Goal: Task Accomplishment & Management: Use online tool/utility

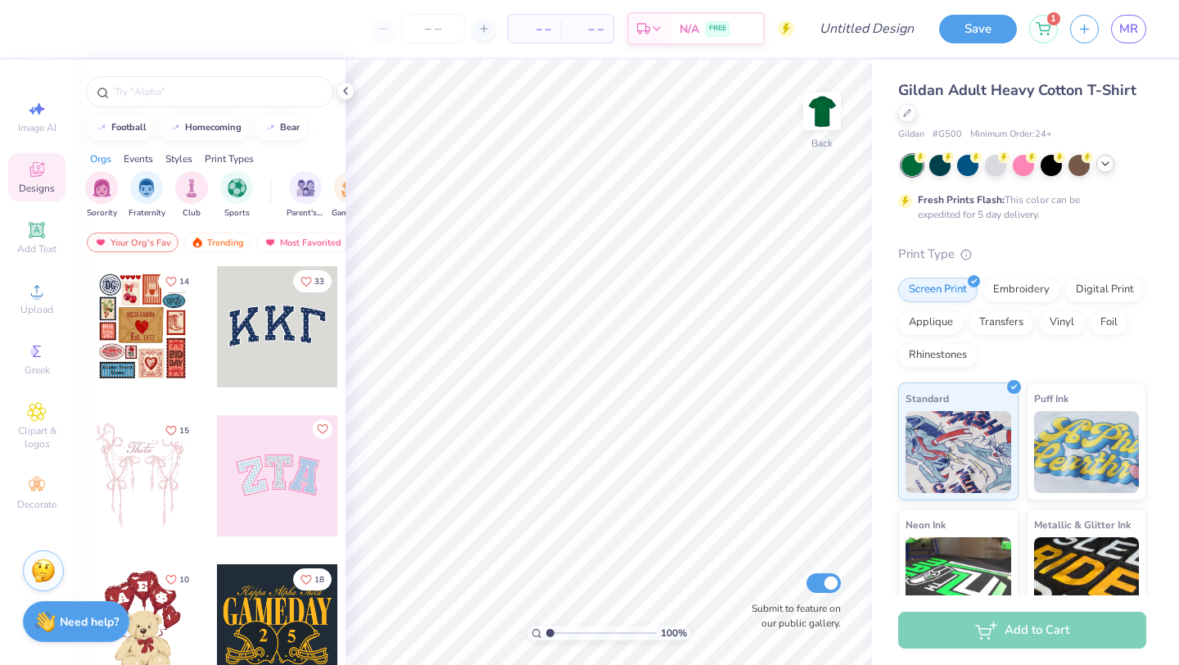
click at [1105, 168] on icon at bounding box center [1104, 163] width 13 height 13
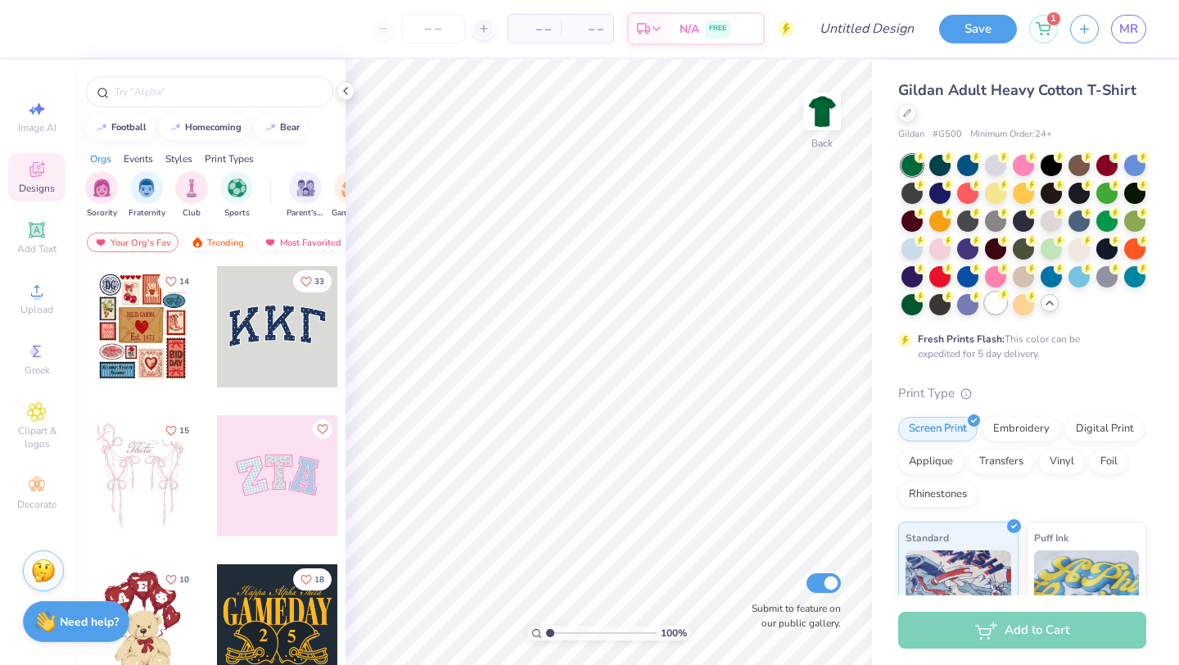
click at [985, 313] on div at bounding box center [995, 302] width 21 height 21
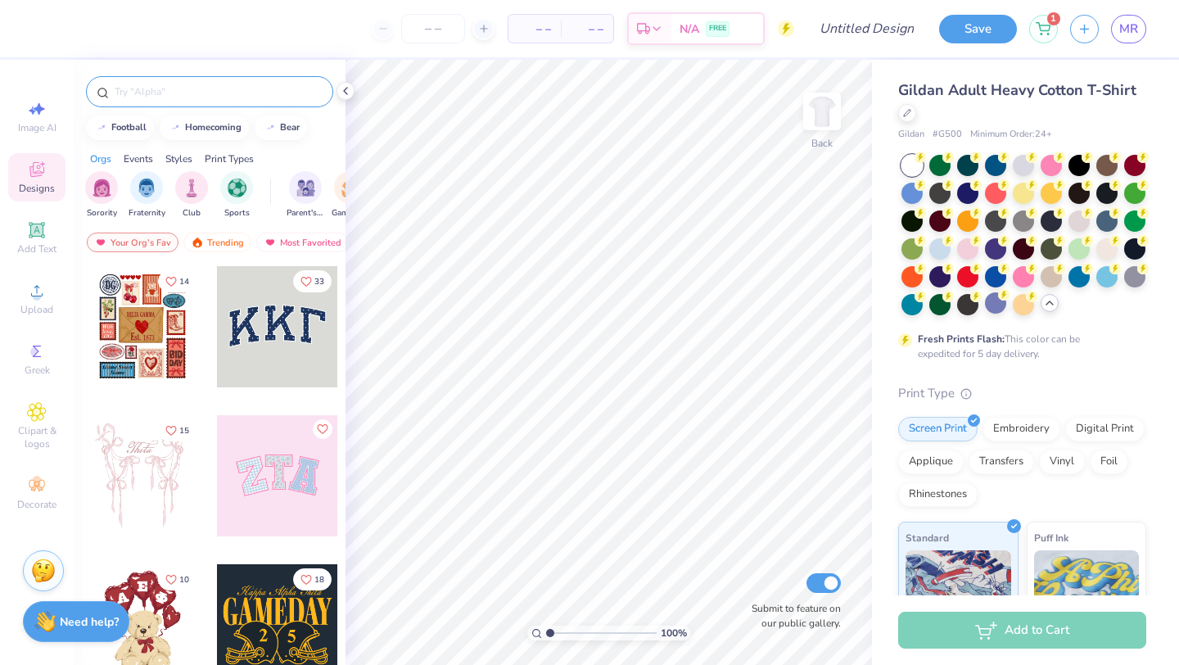
click at [210, 96] on input "text" at bounding box center [218, 91] width 210 height 16
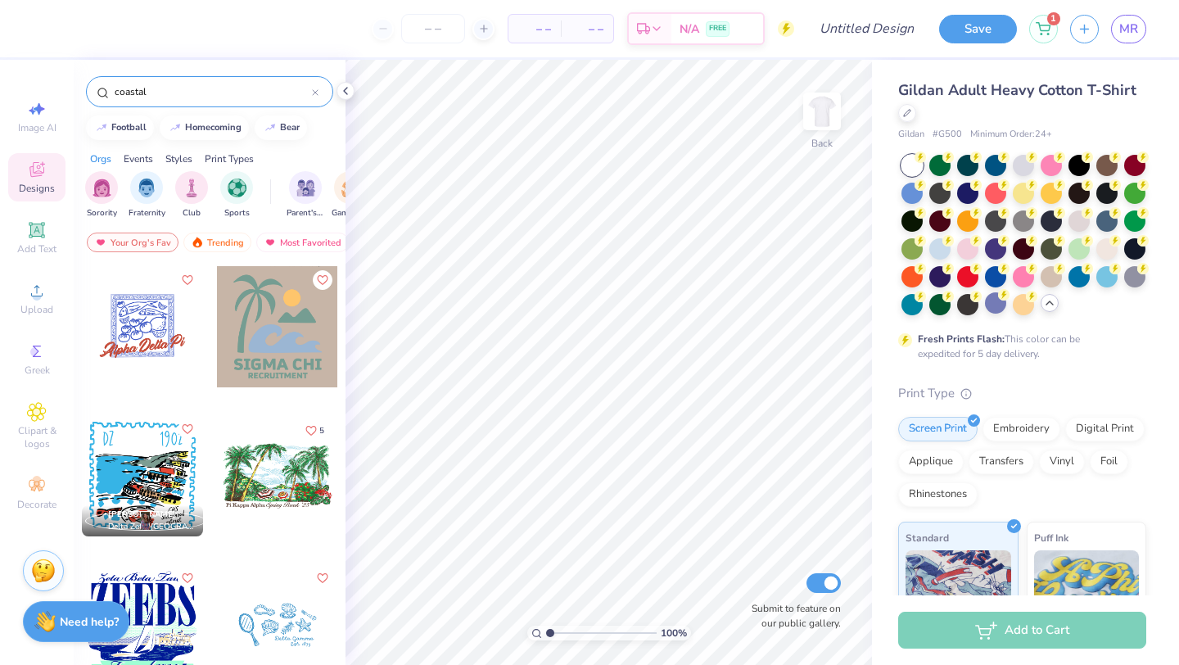
type input "coastal"
click at [319, 94] on div "coastal" at bounding box center [209, 91] width 247 height 31
click at [314, 92] on icon at bounding box center [315, 92] width 5 height 5
click at [216, 93] on input "text" at bounding box center [218, 91] width 210 height 16
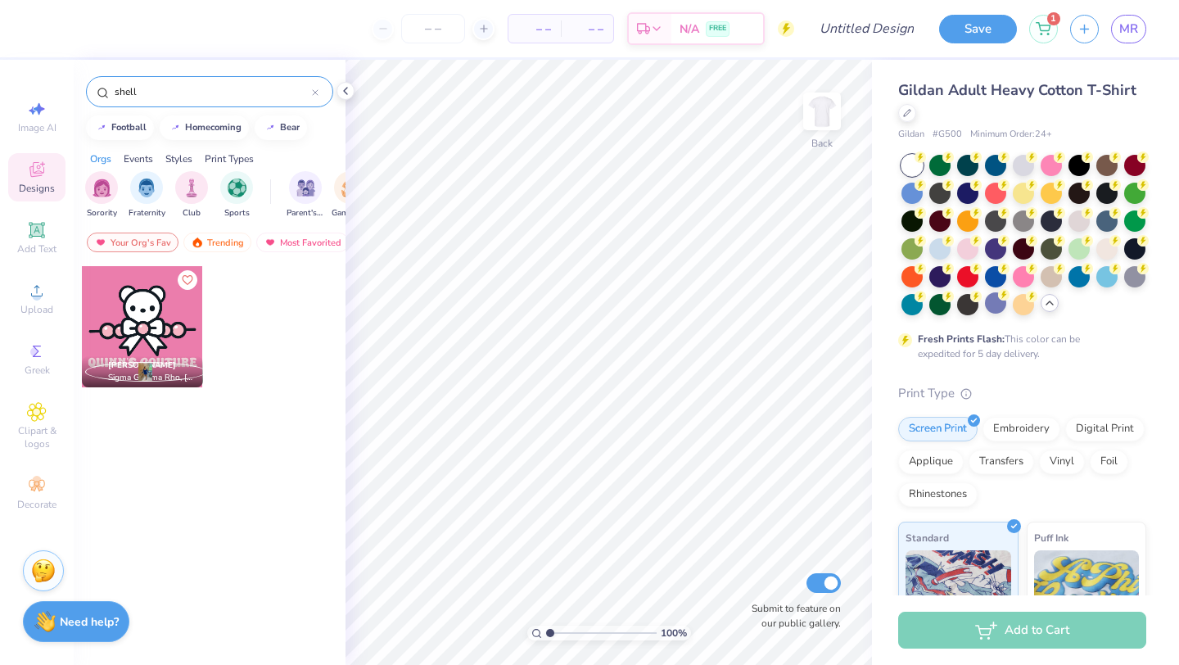
type input "shells"
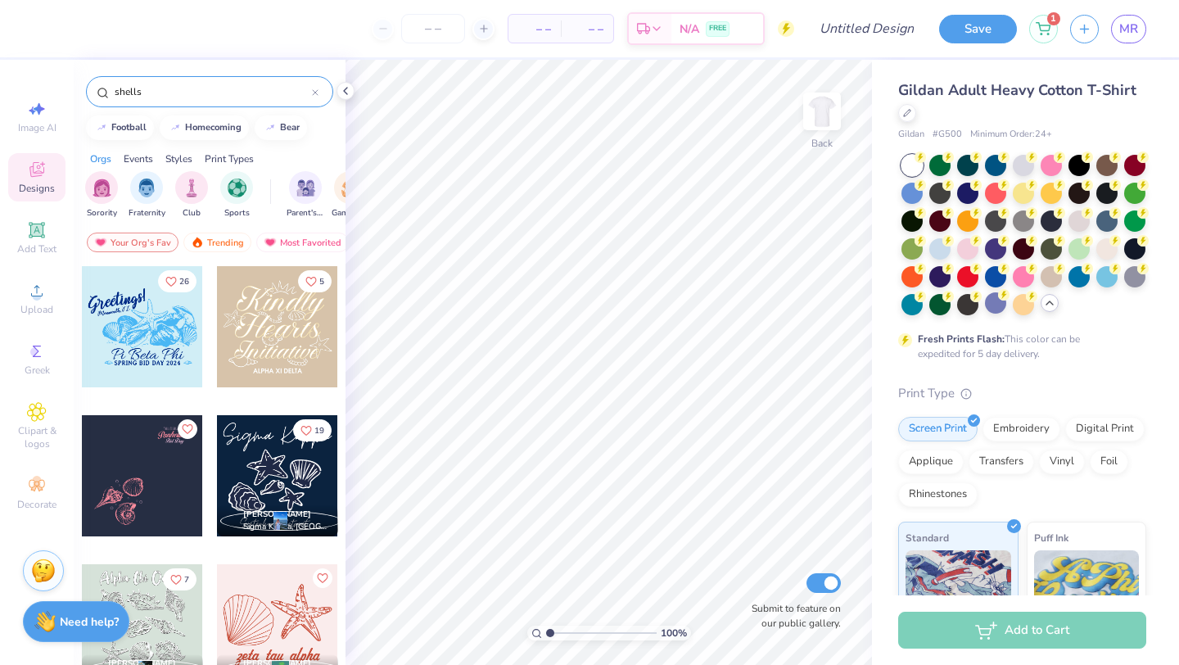
click at [314, 91] on icon at bounding box center [315, 92] width 7 height 7
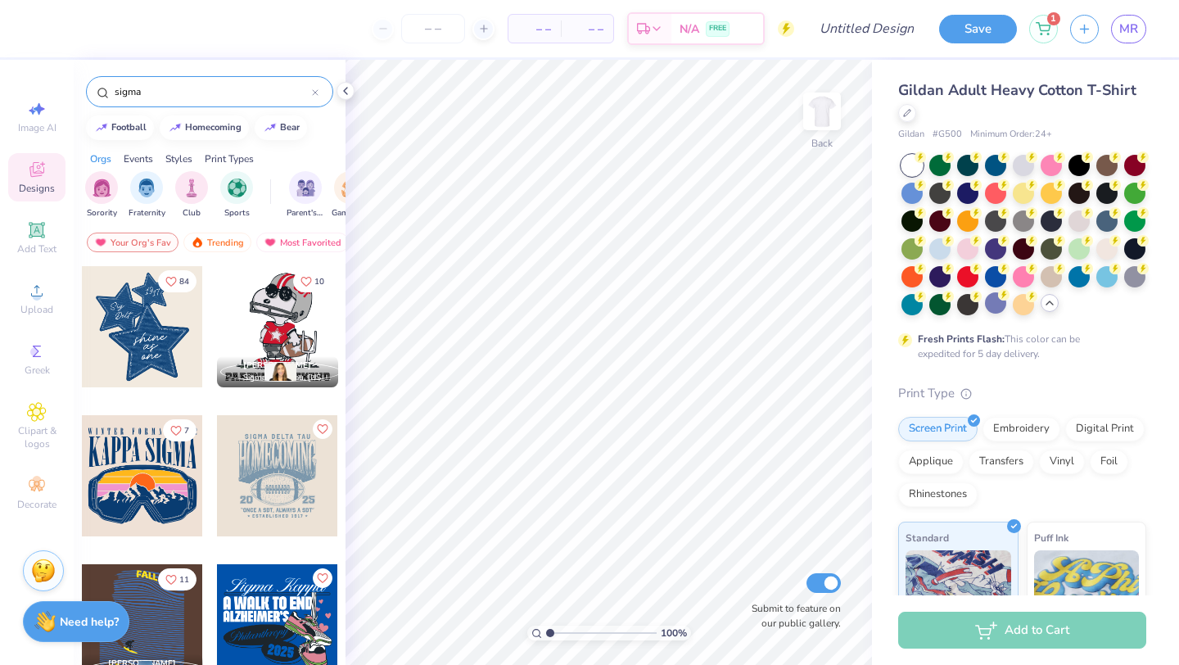
type input "sigma"
click at [35, 307] on span "Upload" at bounding box center [36, 309] width 33 height 13
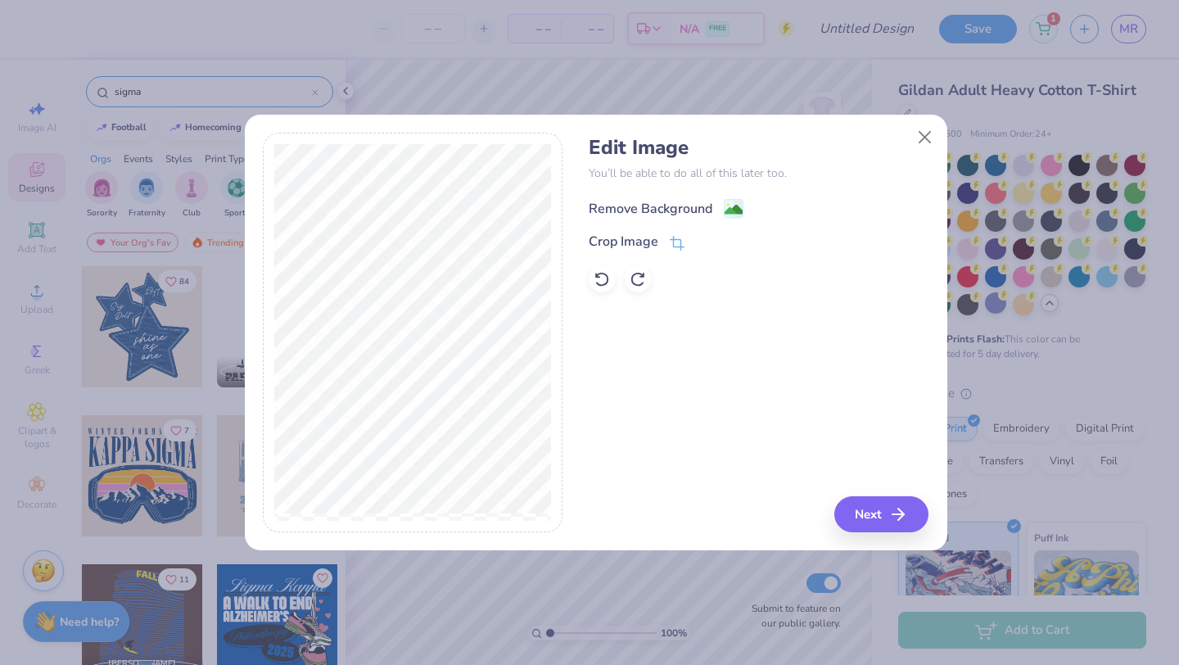
click at [659, 203] on div "Remove Background" at bounding box center [650, 209] width 124 height 20
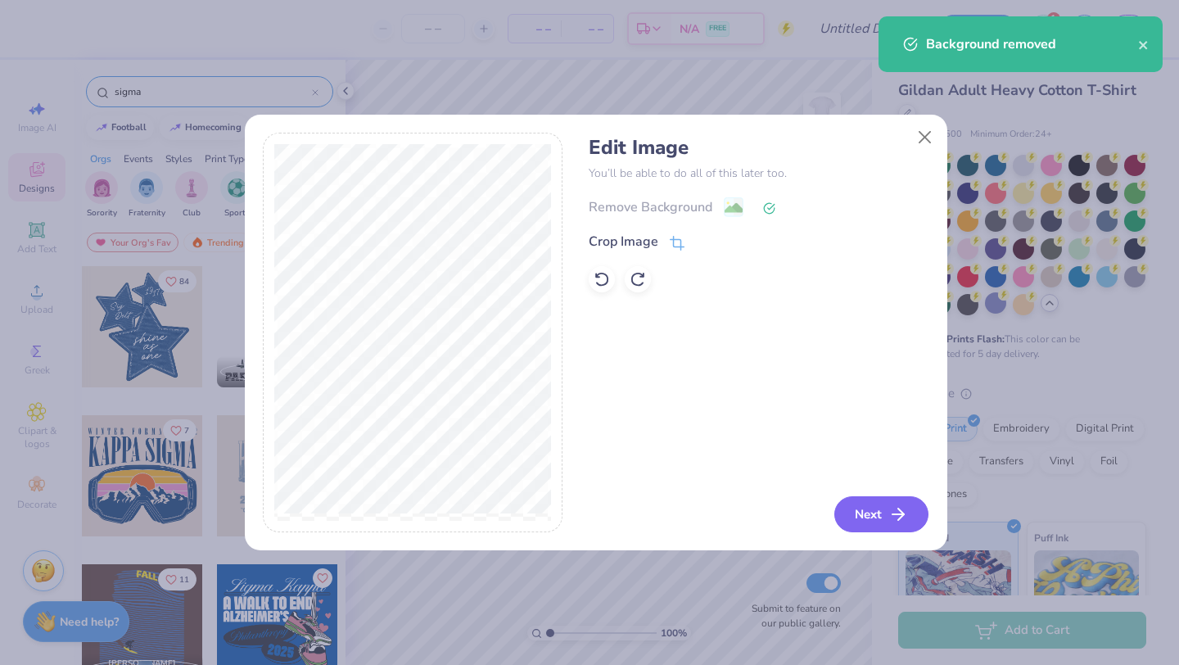
click at [865, 522] on button "Next" at bounding box center [881, 514] width 94 height 36
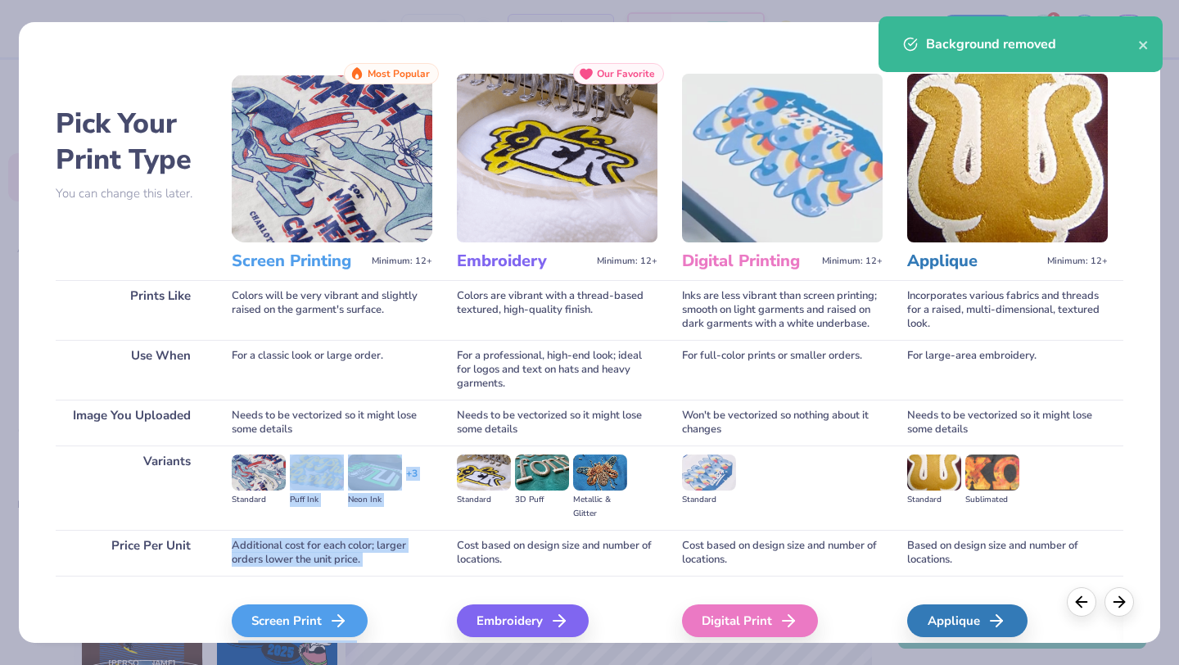
scroll to position [70, 0]
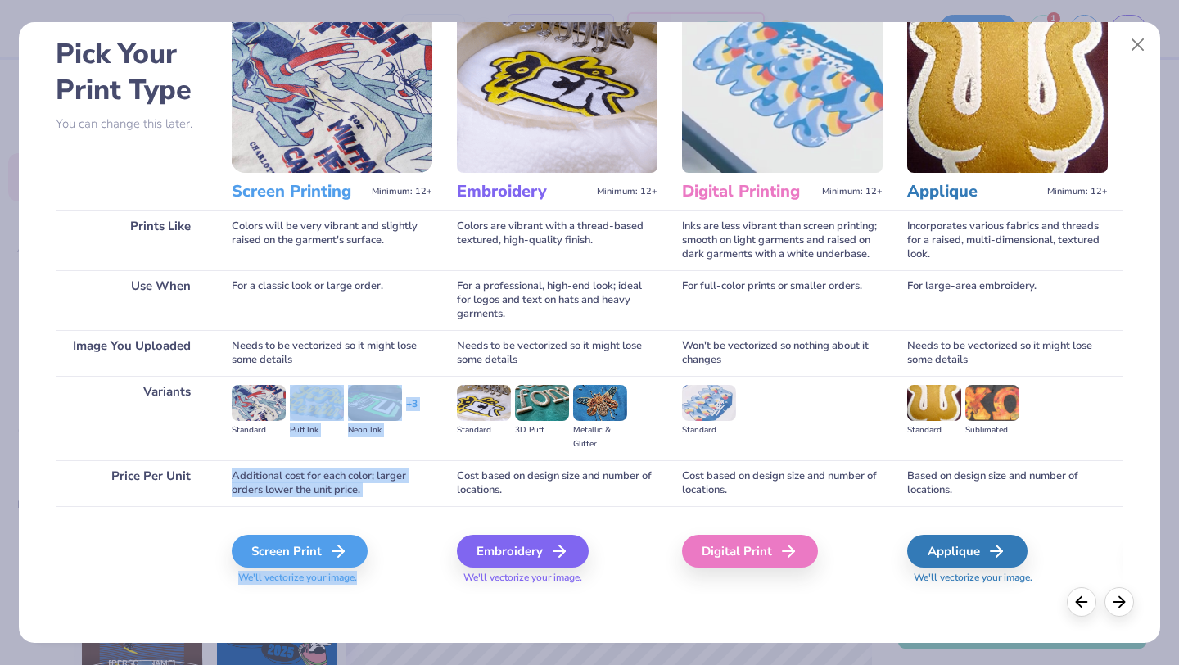
drag, startPoint x: 250, startPoint y: 507, endPoint x: 248, endPoint y: 664, distance: 156.3
click at [248, 664] on div "Pick Your Print Type You can change this later. Prints Like Use When Image You …" at bounding box center [589, 332] width 1179 height 665
click at [379, 485] on div "Additional cost for each color; larger orders lower the unit price." at bounding box center [332, 483] width 201 height 46
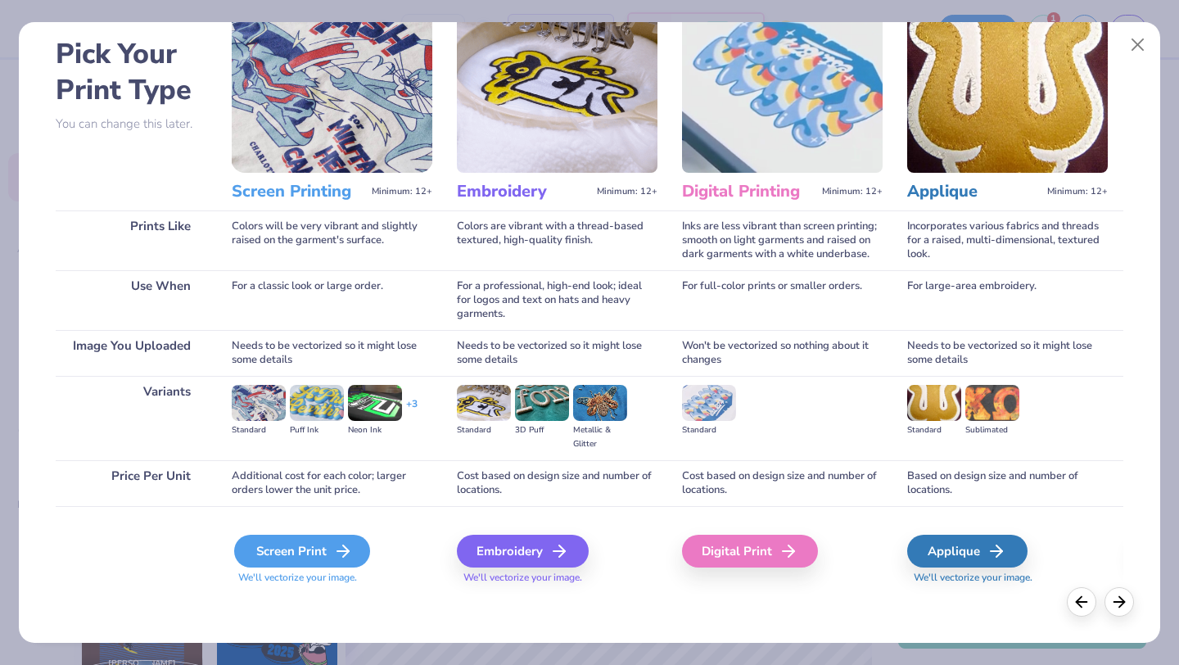
click at [322, 540] on div "Screen Print" at bounding box center [302, 550] width 136 height 33
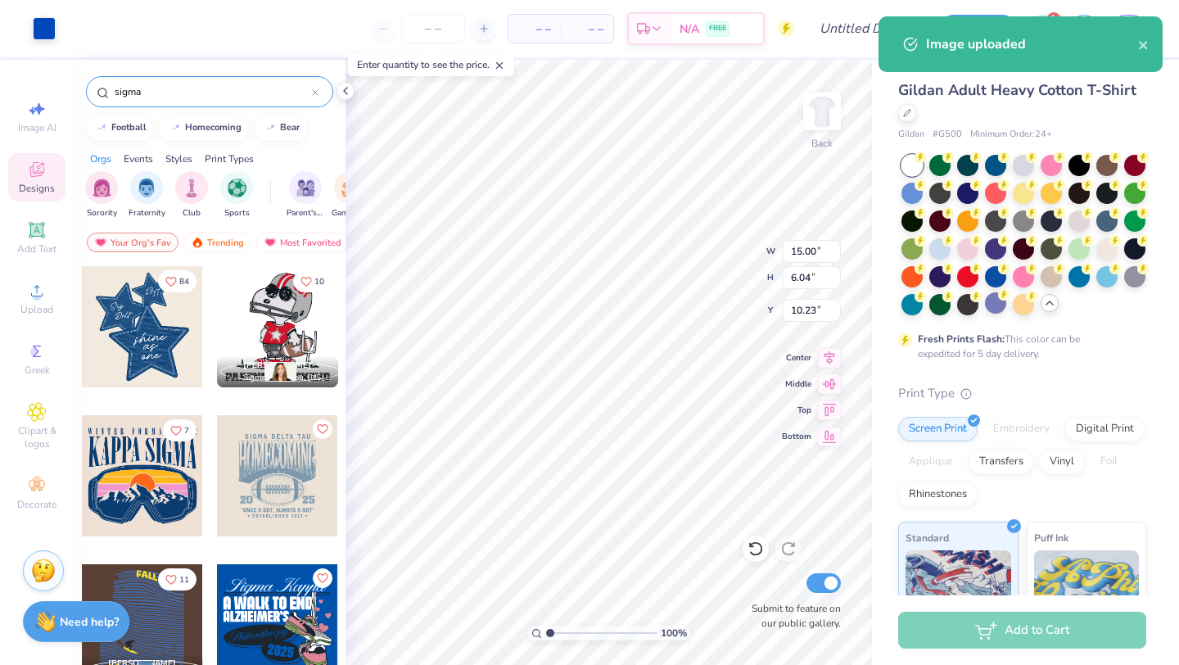
type input "8.23"
type input "3.32"
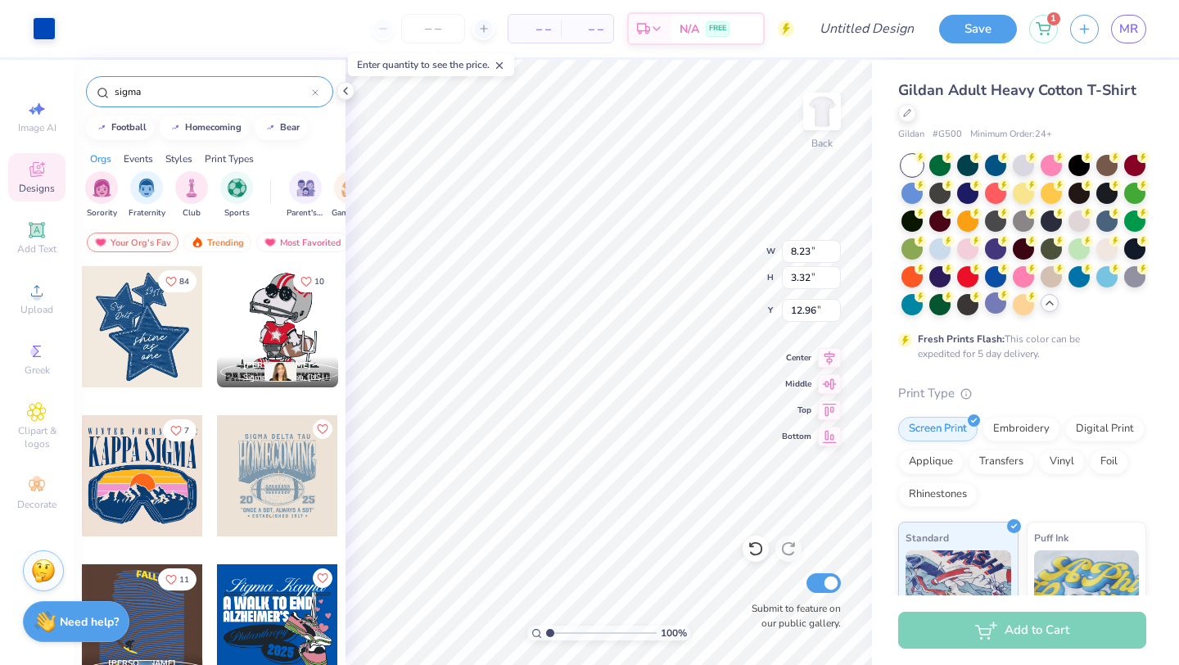
type input "6.13"
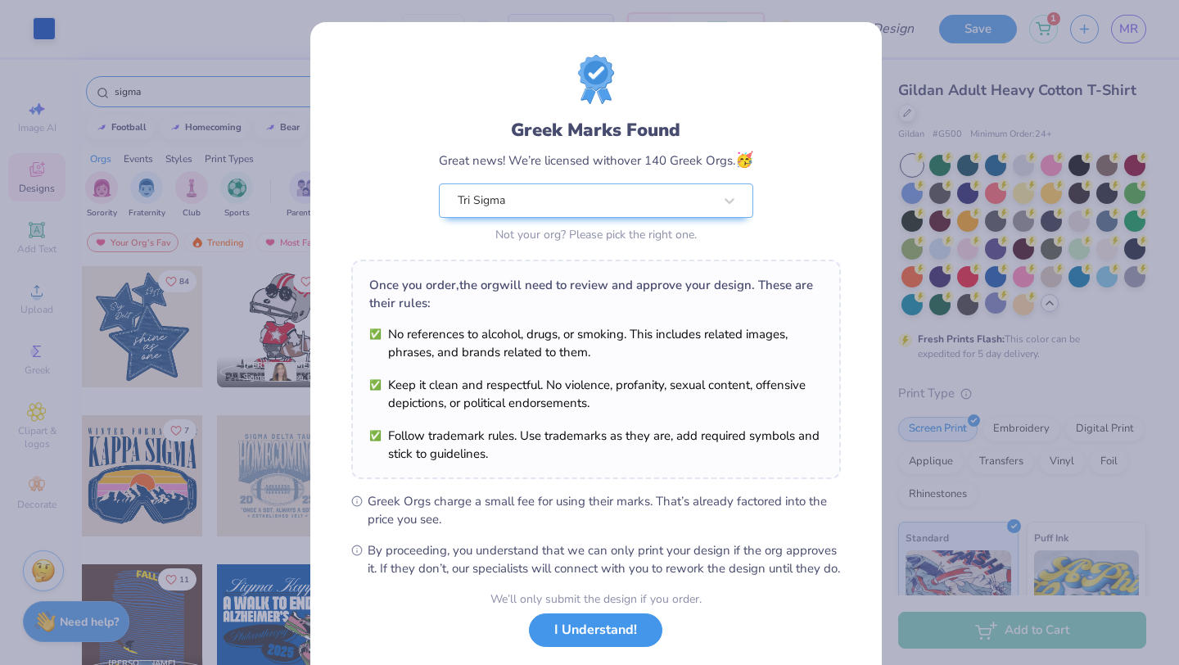
click at [576, 647] on button "I Understand!" at bounding box center [595, 630] width 133 height 34
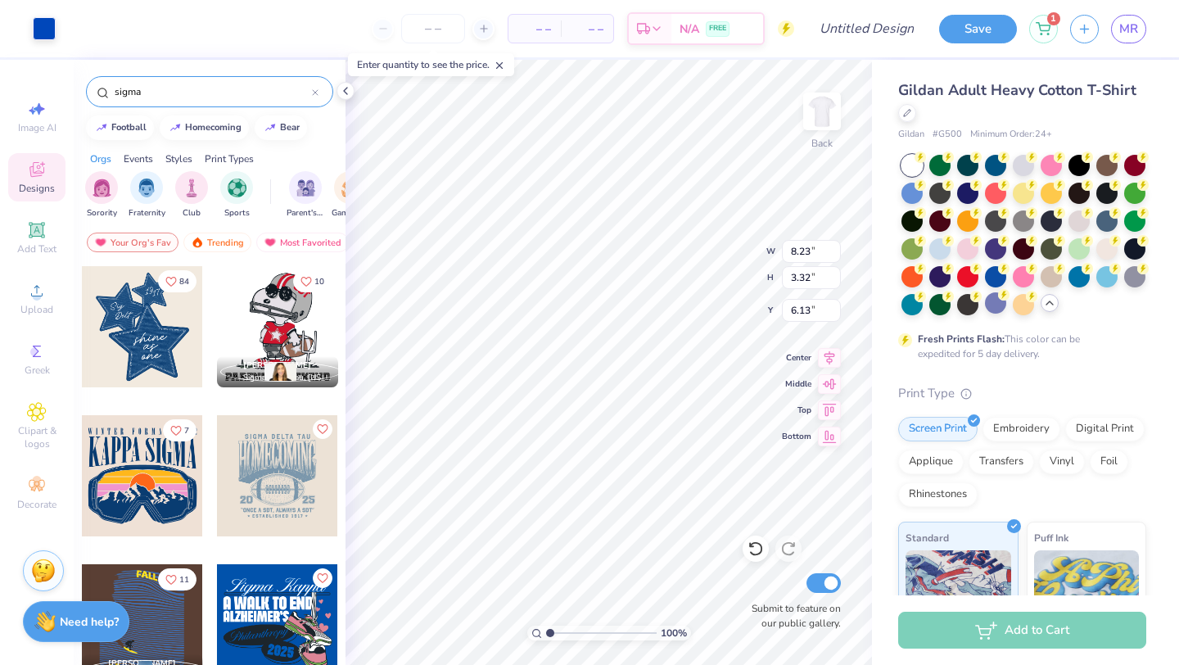
type input "9.02"
type input "3.63"
type input "10.38"
type input "4.18"
type input "5.70"
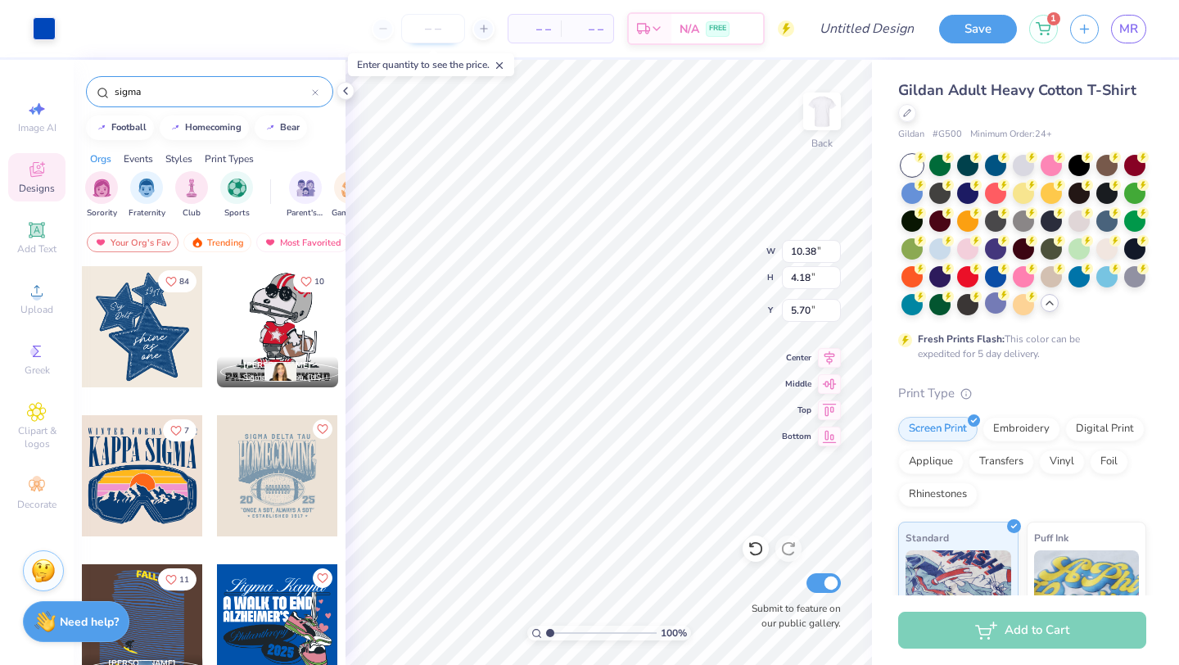
click at [429, 34] on input "number" at bounding box center [433, 28] width 64 height 29
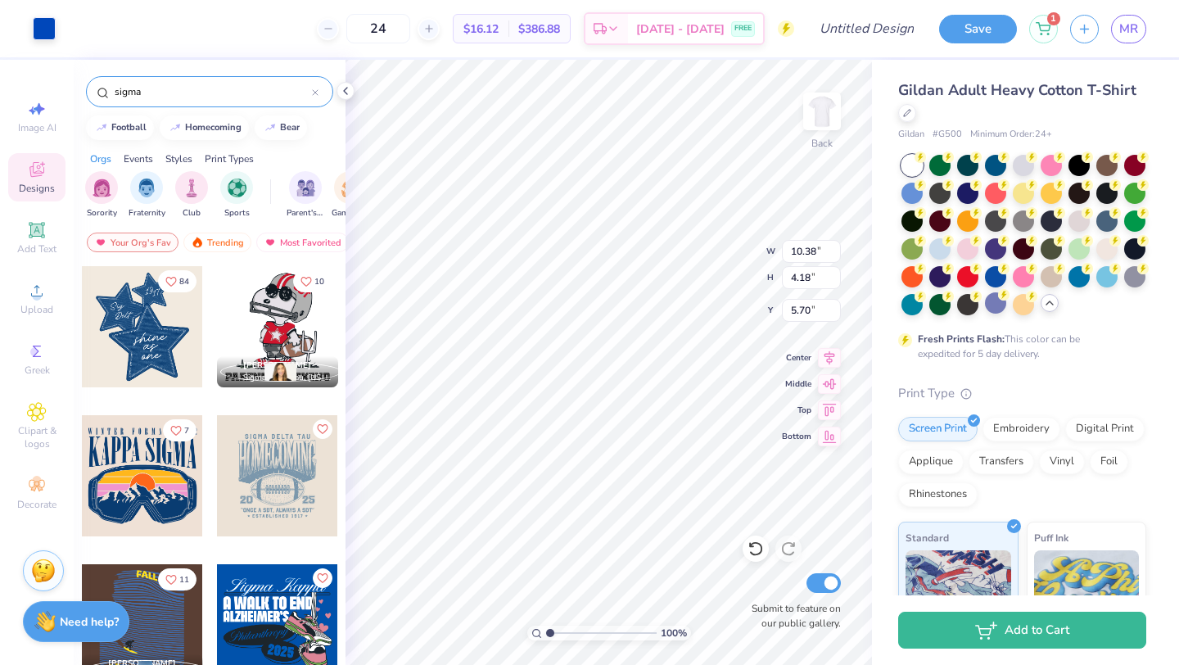
type input "24"
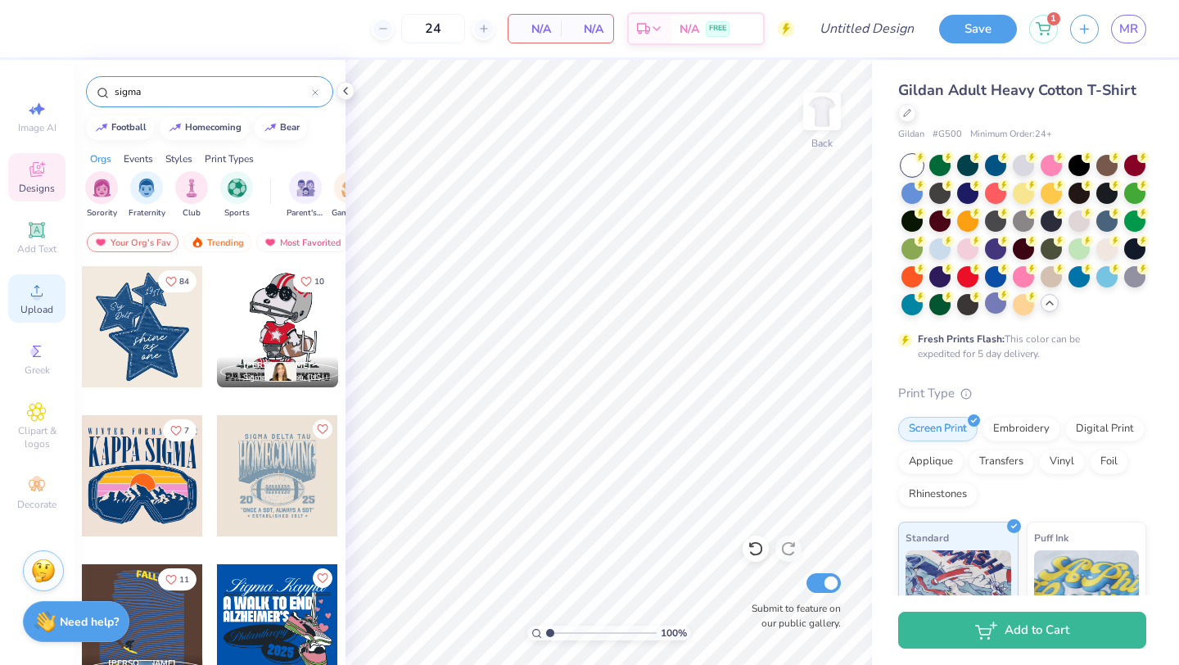
click at [36, 299] on circle at bounding box center [36, 295] width 9 height 9
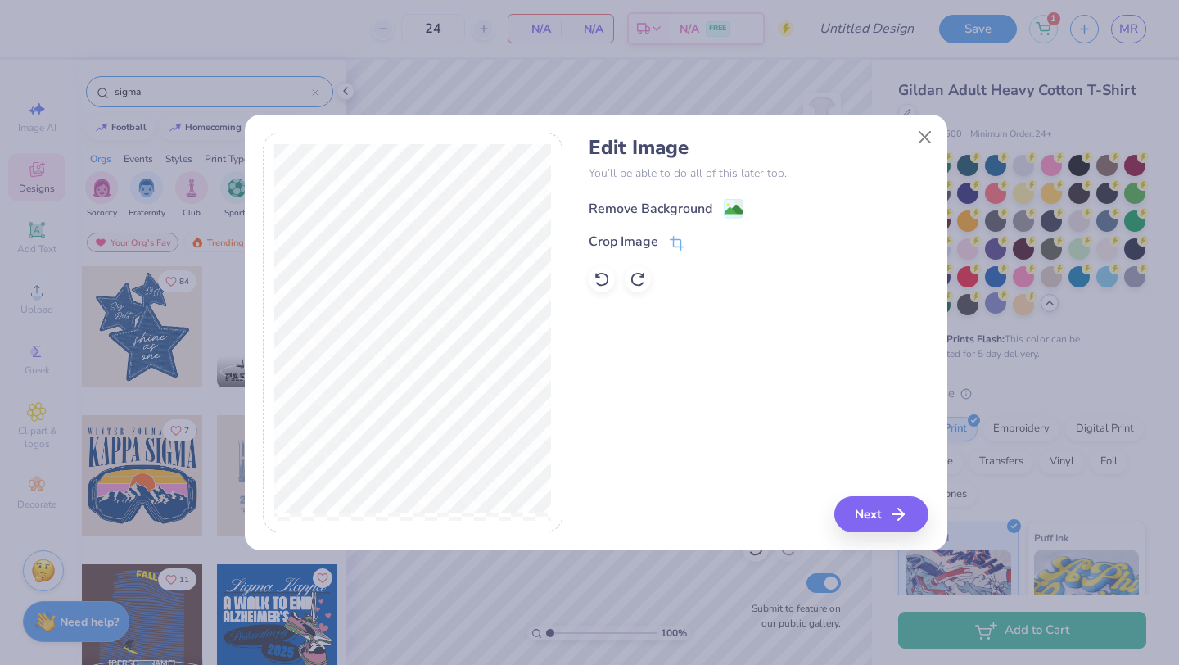
click at [665, 205] on div "Remove Background" at bounding box center [650, 209] width 124 height 20
click at [895, 520] on icon "button" at bounding box center [903, 514] width 20 height 20
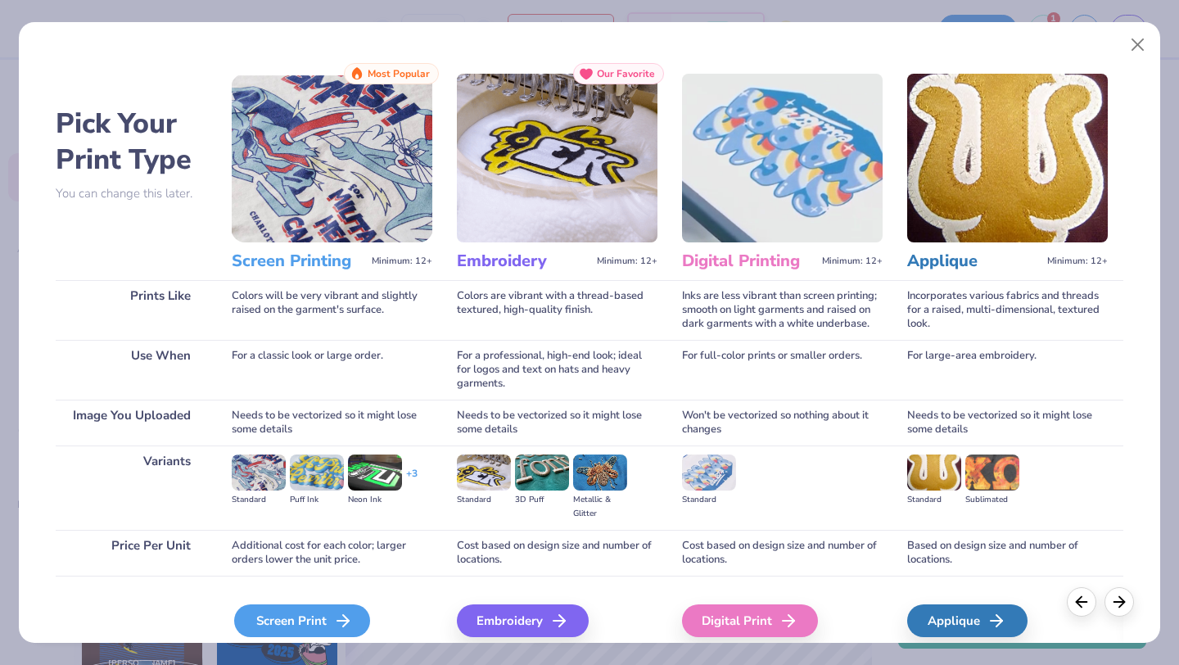
click at [295, 620] on div "Screen Print" at bounding box center [302, 620] width 136 height 33
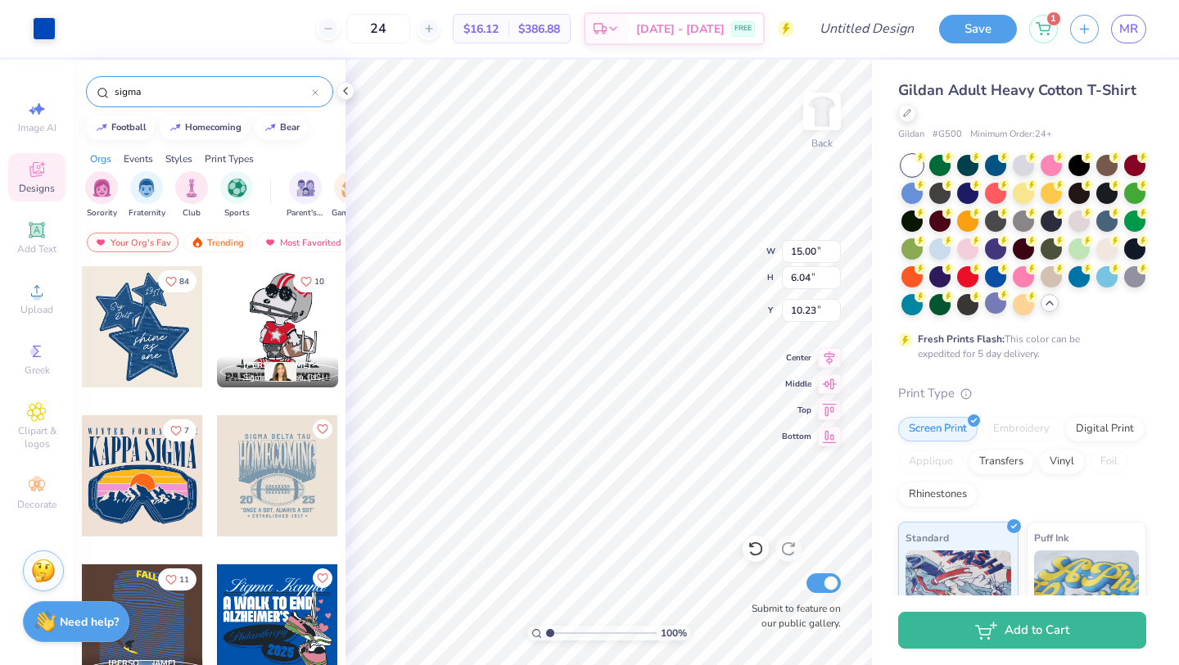
type input "8.37"
type input "3.37"
type input "6.18"
